Goal: Find specific page/section: Find specific page/section

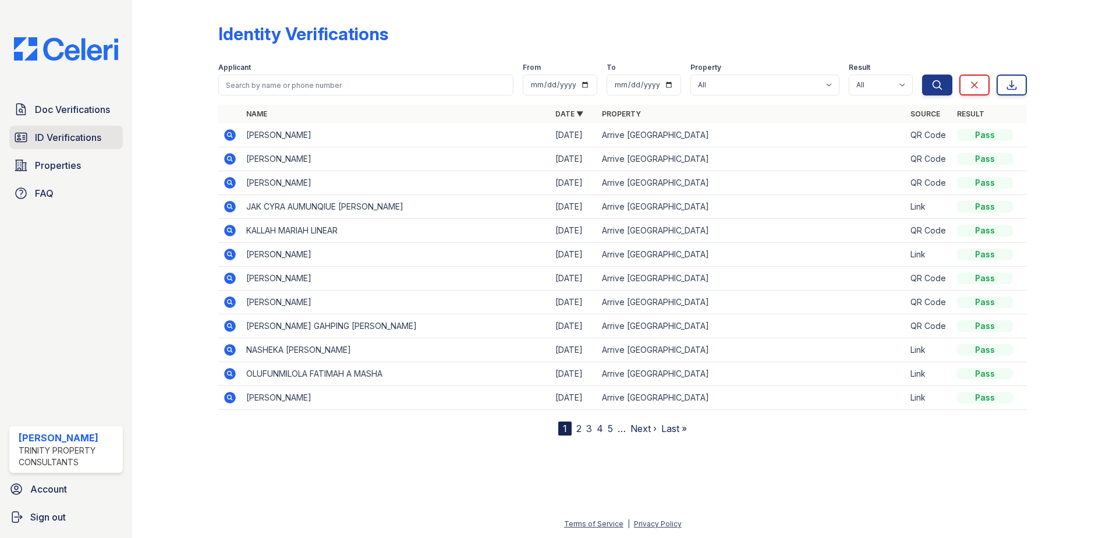
click at [63, 127] on link "ID Verifications" at bounding box center [65, 137] width 113 height 23
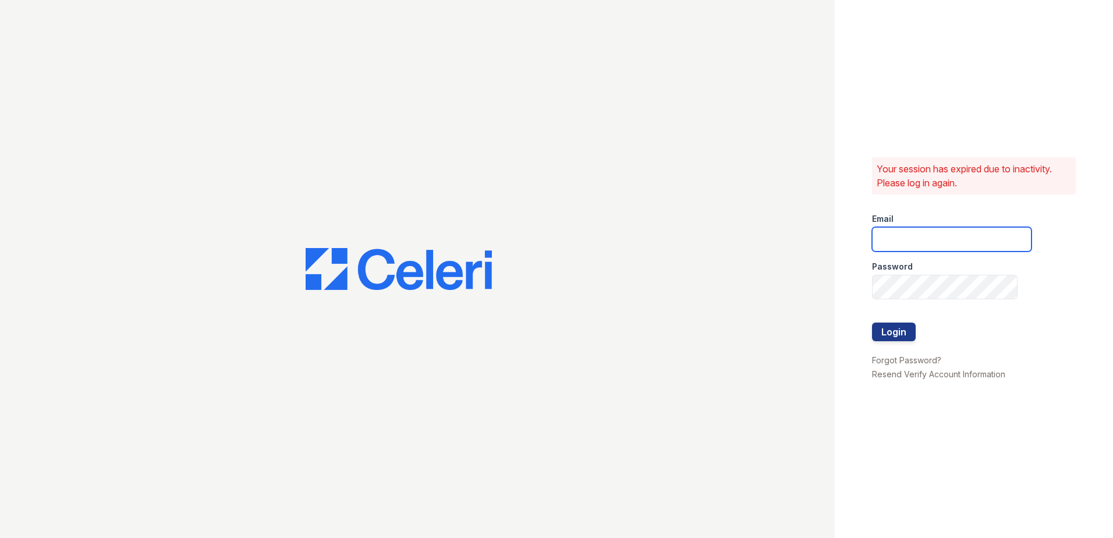
type input "hneely@trinity-pm.com"
click at [887, 329] on button "Login" at bounding box center [894, 331] width 44 height 19
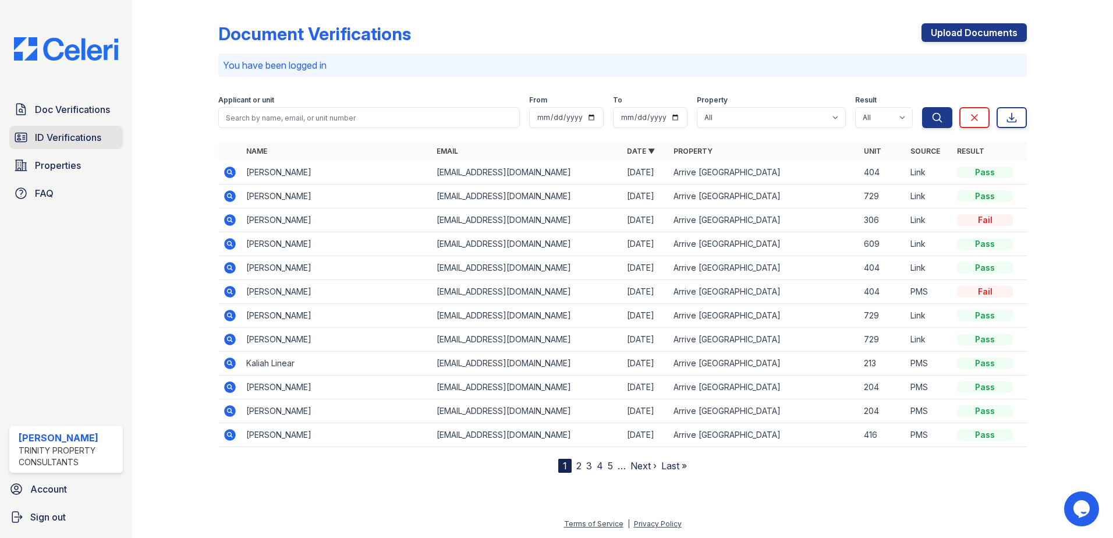
click at [52, 137] on span "ID Verifications" at bounding box center [68, 137] width 66 height 14
